Goal: Use online tool/utility

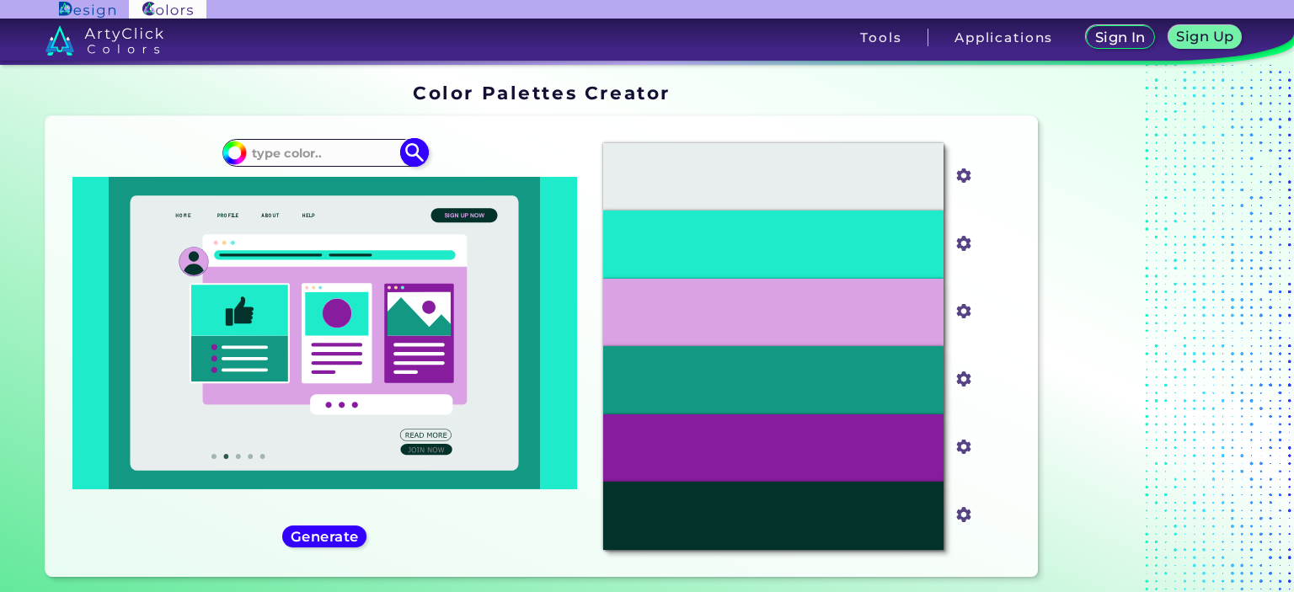
click at [330, 151] on input at bounding box center [324, 153] width 157 height 23
paste input "#5862A3"
type input "#5862A3"
click at [409, 158] on img at bounding box center [414, 152] width 29 height 29
type input "#5862a3"
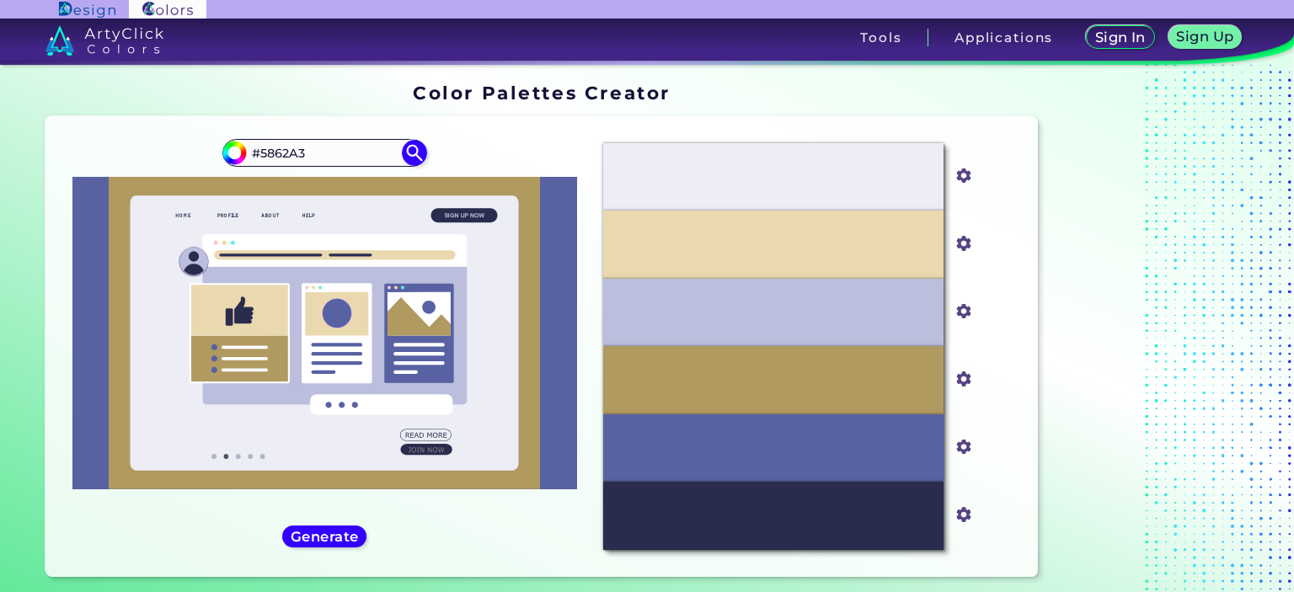
click at [1066, 277] on div at bounding box center [1150, 334] width 211 height 514
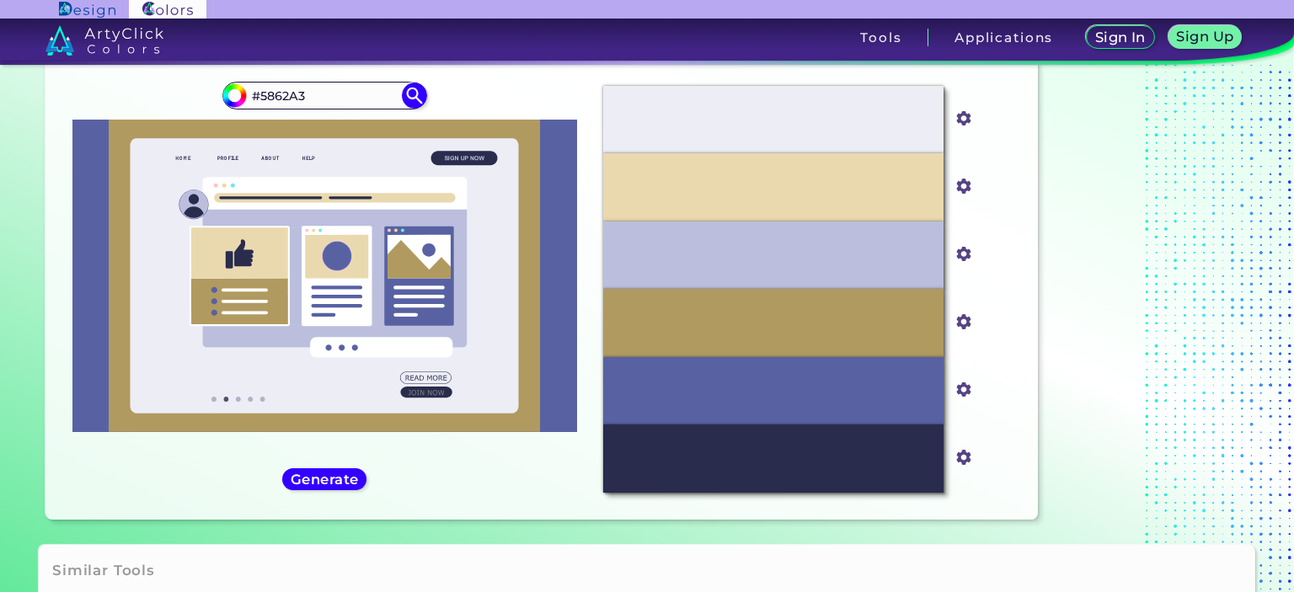
scroll to position [25, 0]
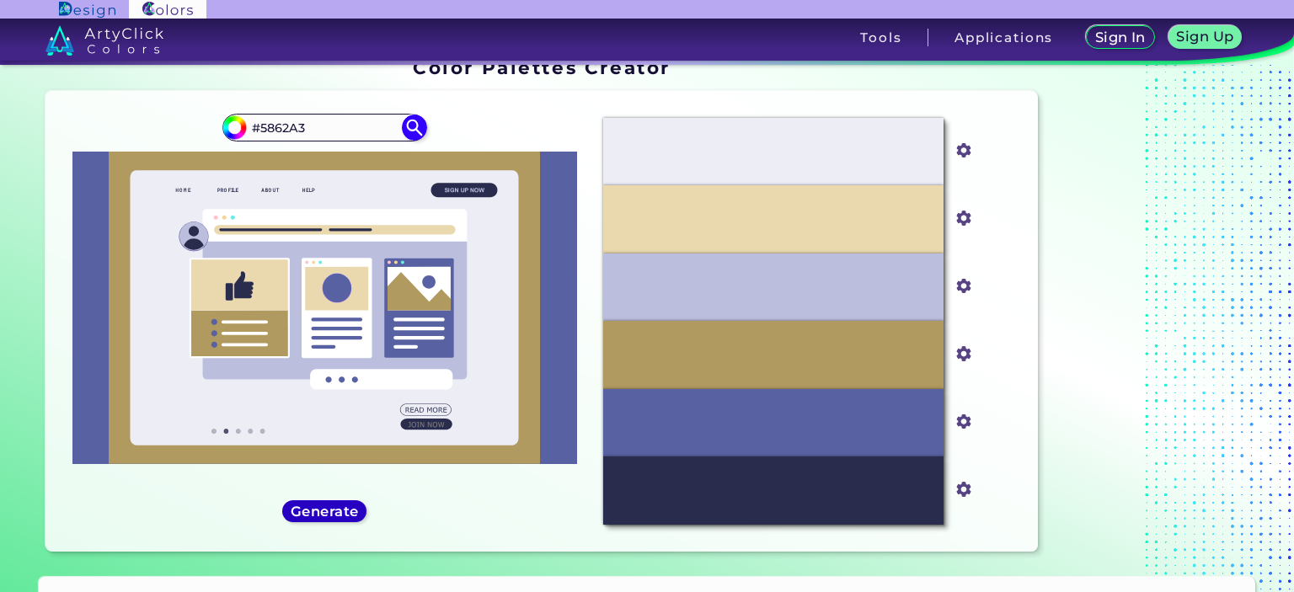
click at [337, 505] on h5 "Generate" at bounding box center [324, 511] width 61 height 13
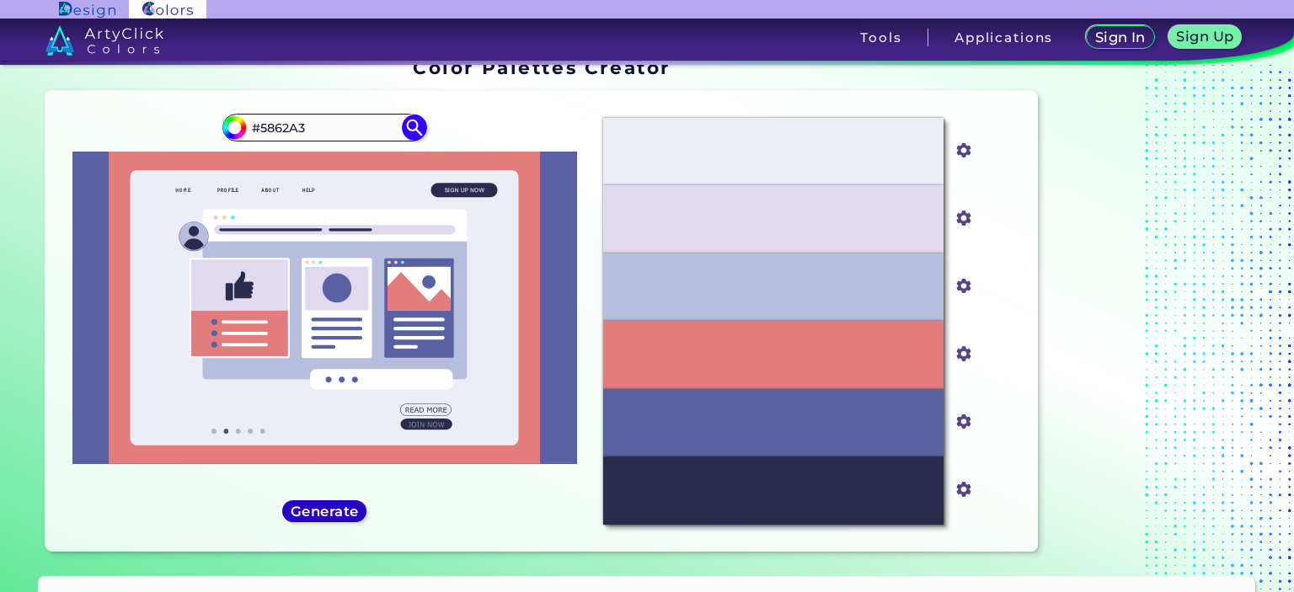
click at [337, 505] on h5 "Generate" at bounding box center [324, 511] width 61 height 13
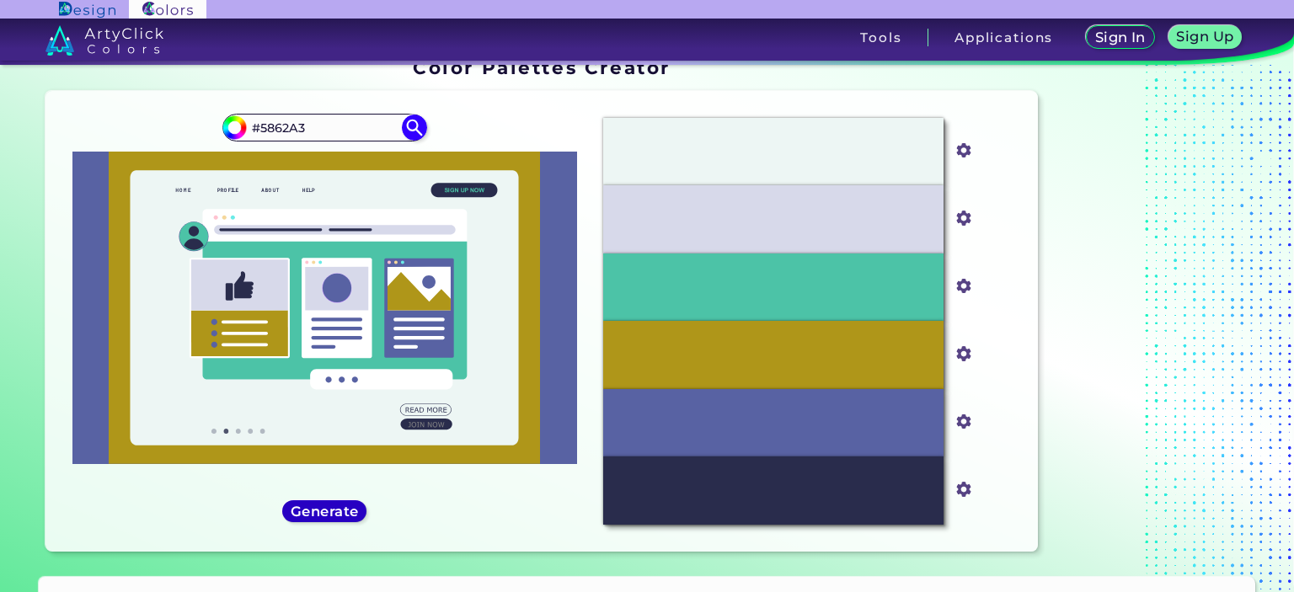
click at [337, 505] on h5 "Generate" at bounding box center [323, 511] width 61 height 13
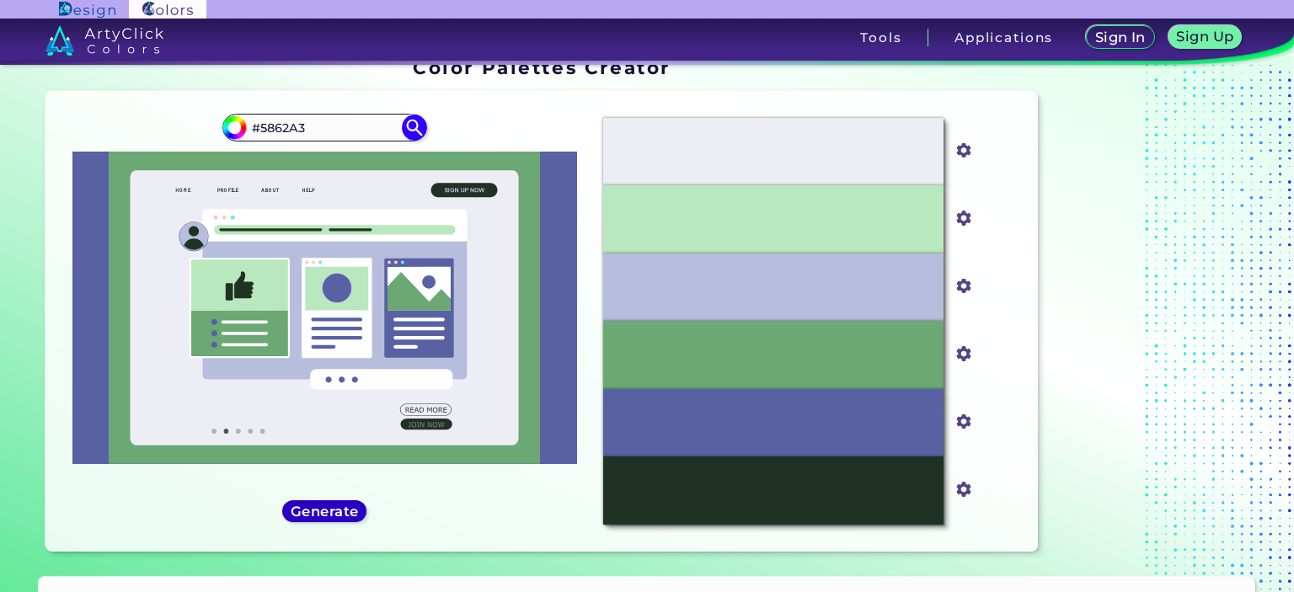
click at [337, 505] on h5 "Generate" at bounding box center [324, 511] width 61 height 13
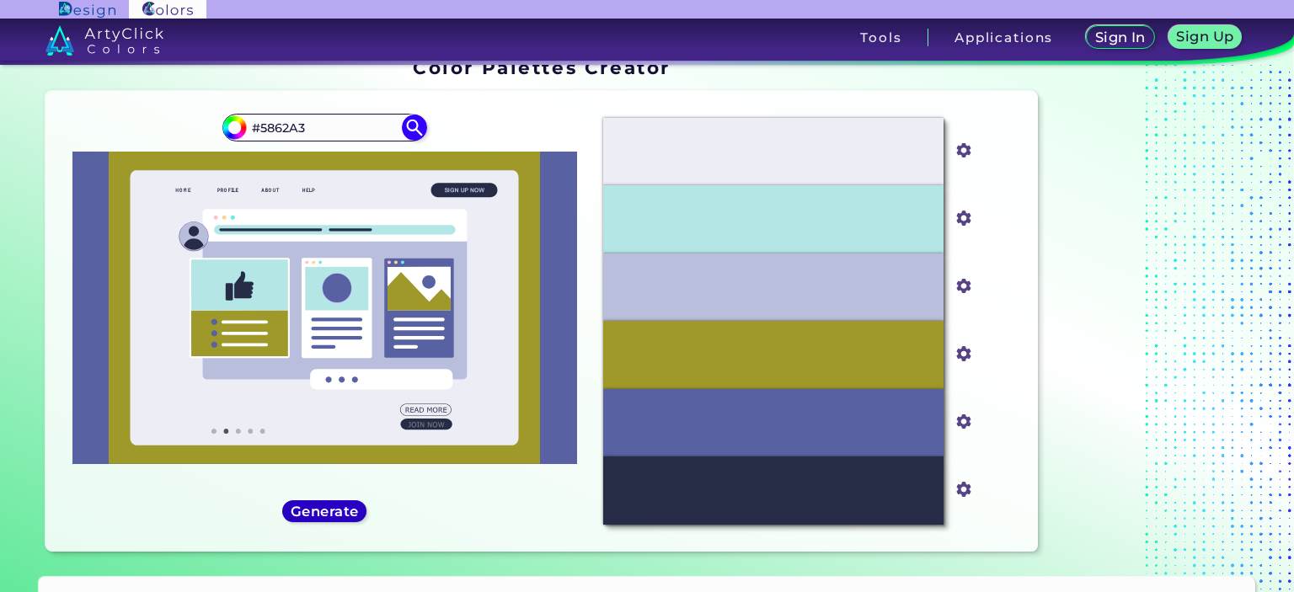
click at [337, 505] on h5 "Generate" at bounding box center [324, 511] width 61 height 13
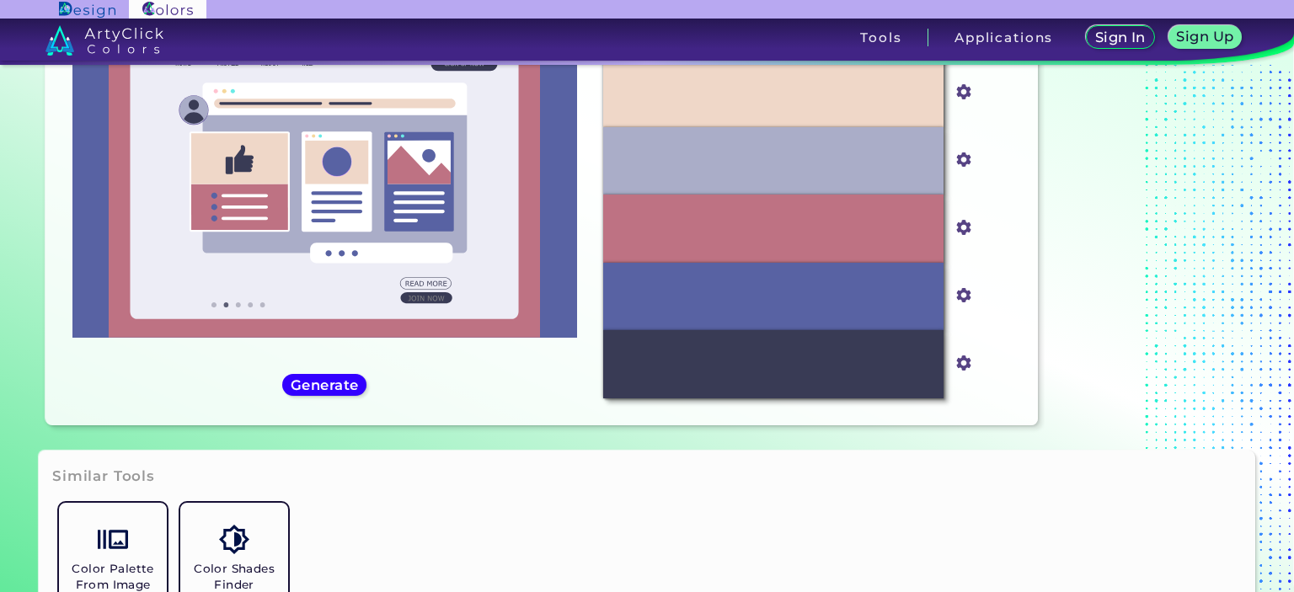
scroll to position [110, 0]
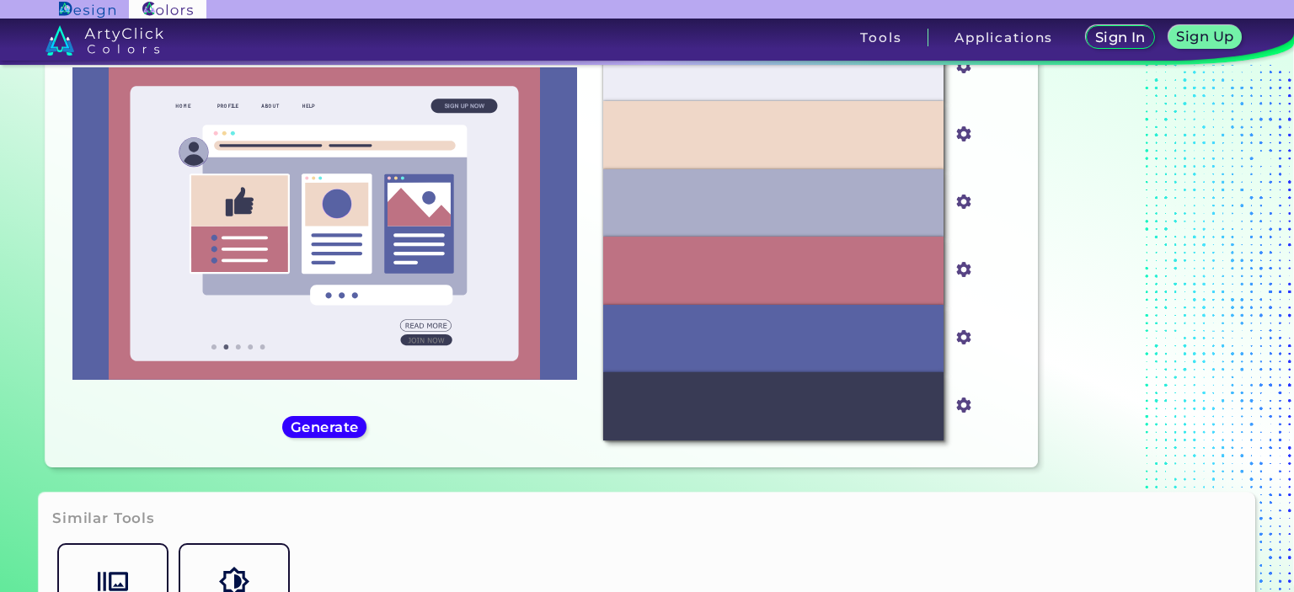
click at [297, 410] on div "#5862a3 #5862A3" at bounding box center [324, 237] width 531 height 434
click at [329, 440] on div "#5862a3 #5862A3" at bounding box center [324, 237] width 531 height 434
click at [348, 420] on h5 "Generate" at bounding box center [324, 426] width 61 height 13
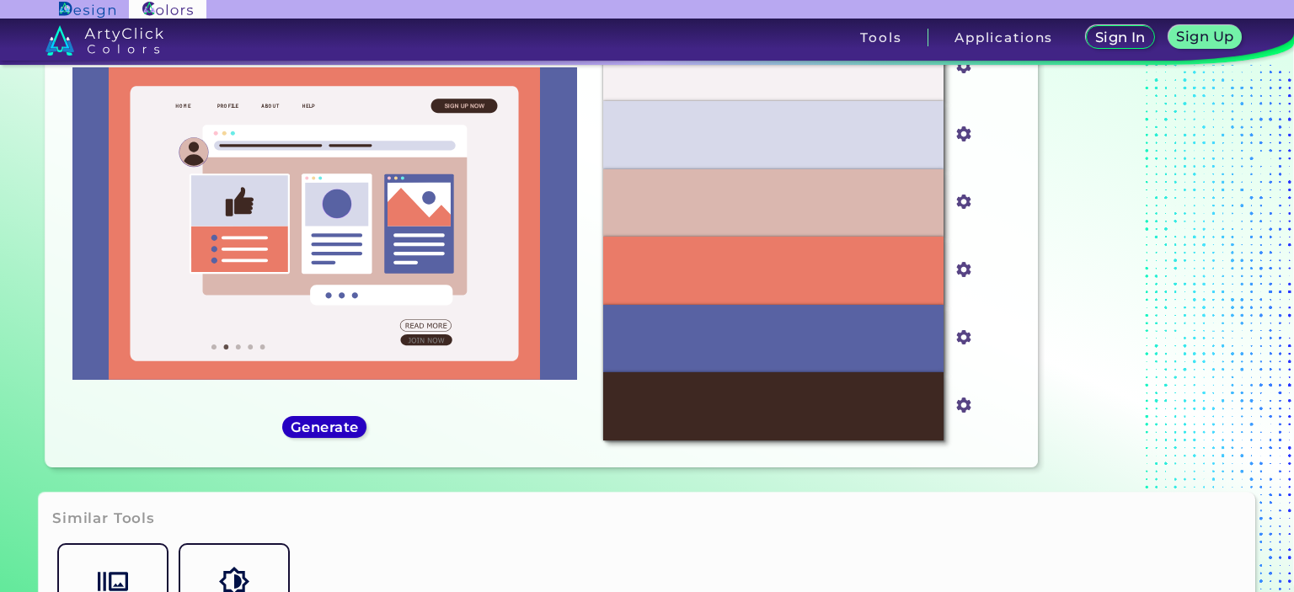
click at [348, 420] on h5 "Generate" at bounding box center [324, 426] width 61 height 13
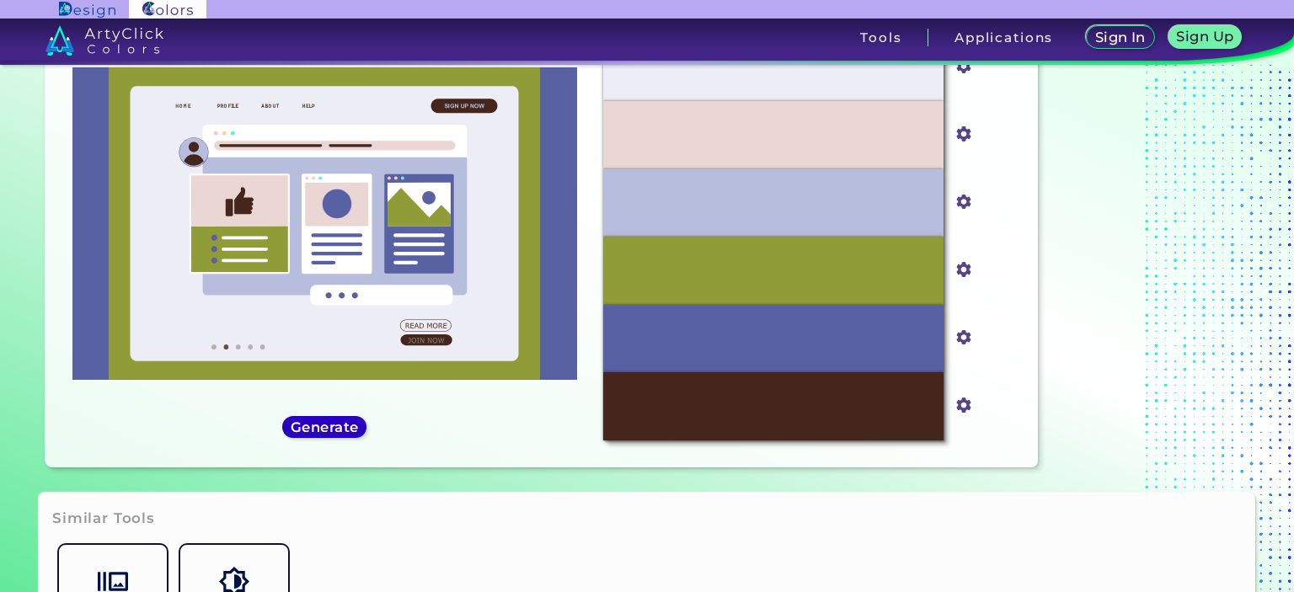
click at [348, 420] on h5 "Generate" at bounding box center [324, 426] width 61 height 13
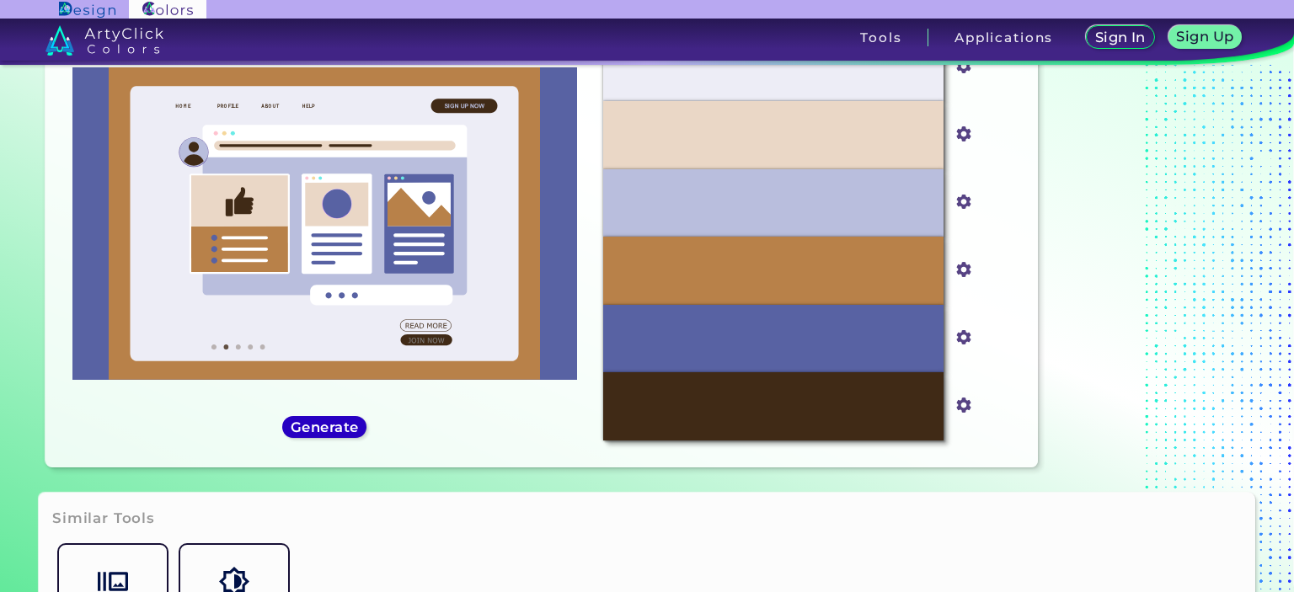
click at [348, 420] on h5 "Generate" at bounding box center [324, 426] width 61 height 13
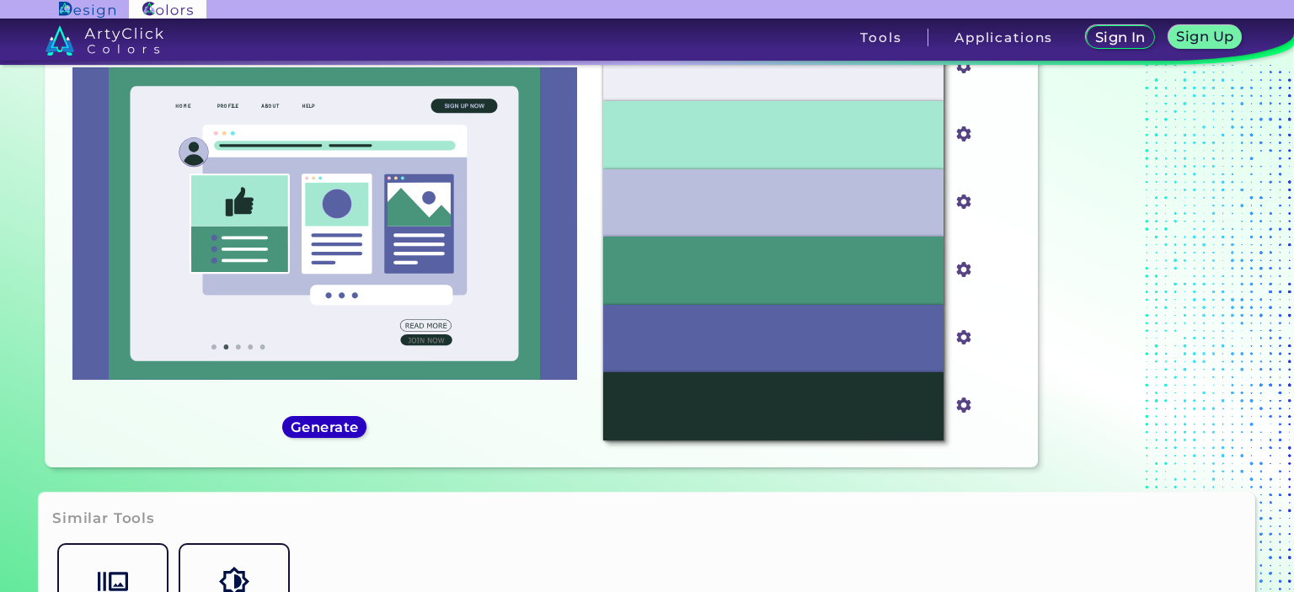
click at [348, 420] on h5 "Generate" at bounding box center [324, 426] width 61 height 13
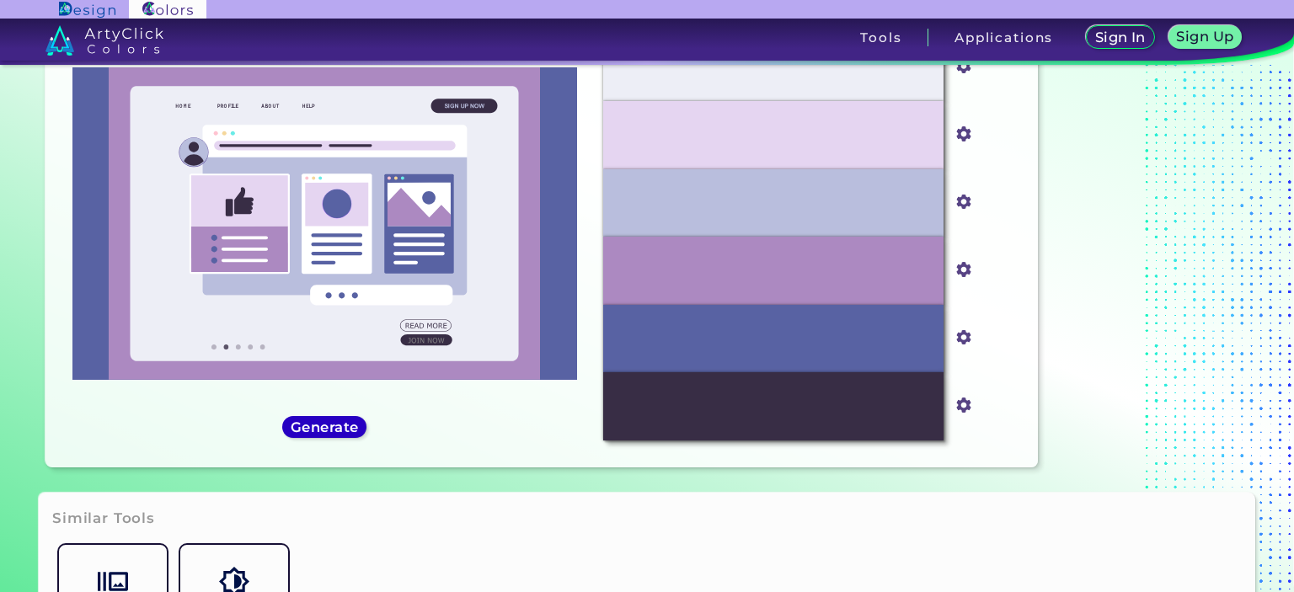
click at [348, 420] on h5 "Generate" at bounding box center [324, 426] width 61 height 13
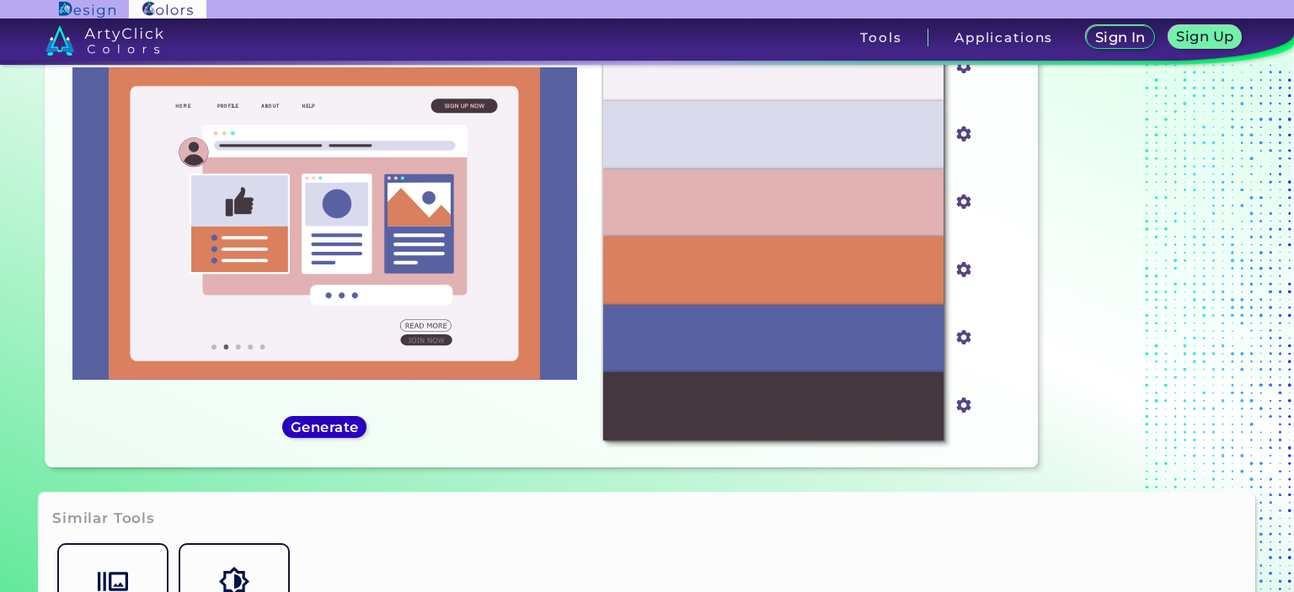
click at [348, 420] on h5 "Generate" at bounding box center [324, 426] width 61 height 13
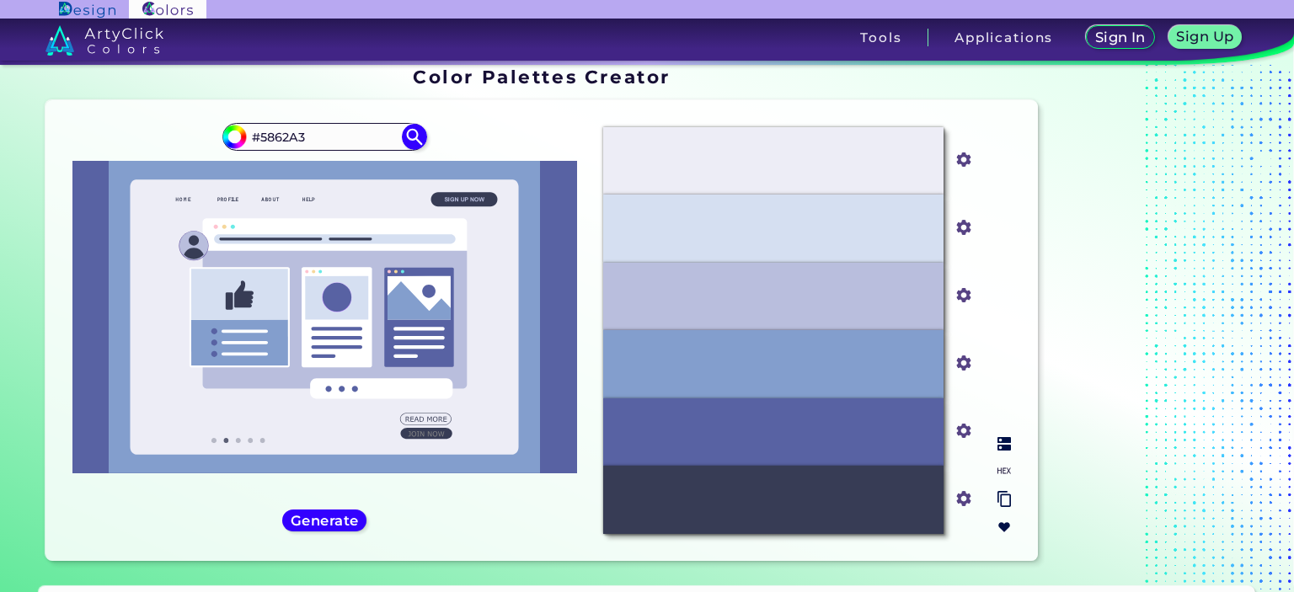
scroll to position [0, 0]
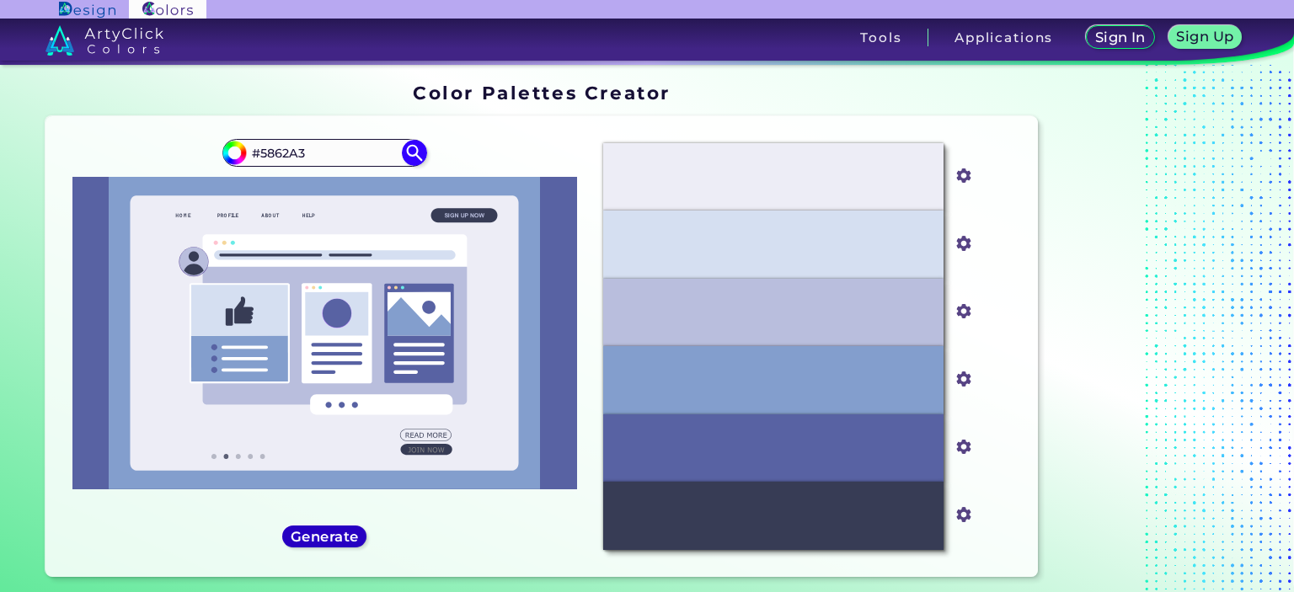
click at [341, 536] on h5 "Generate" at bounding box center [324, 536] width 61 height 13
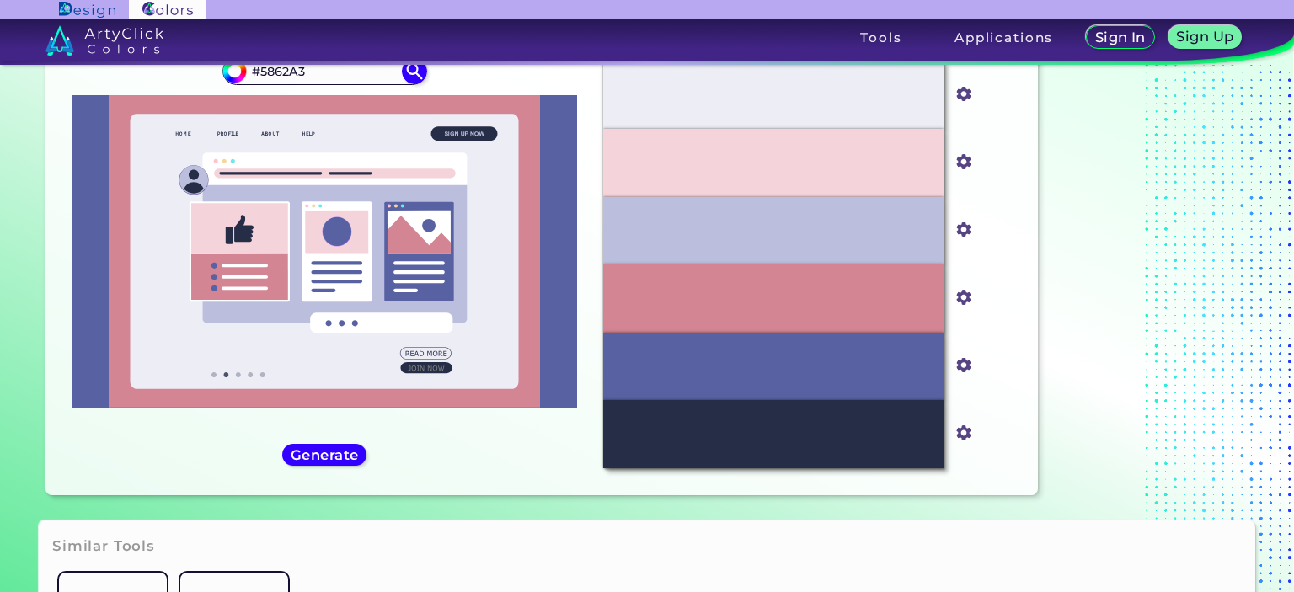
scroll to position [168, 0]
